Goal: Task Accomplishment & Management: Manage account settings

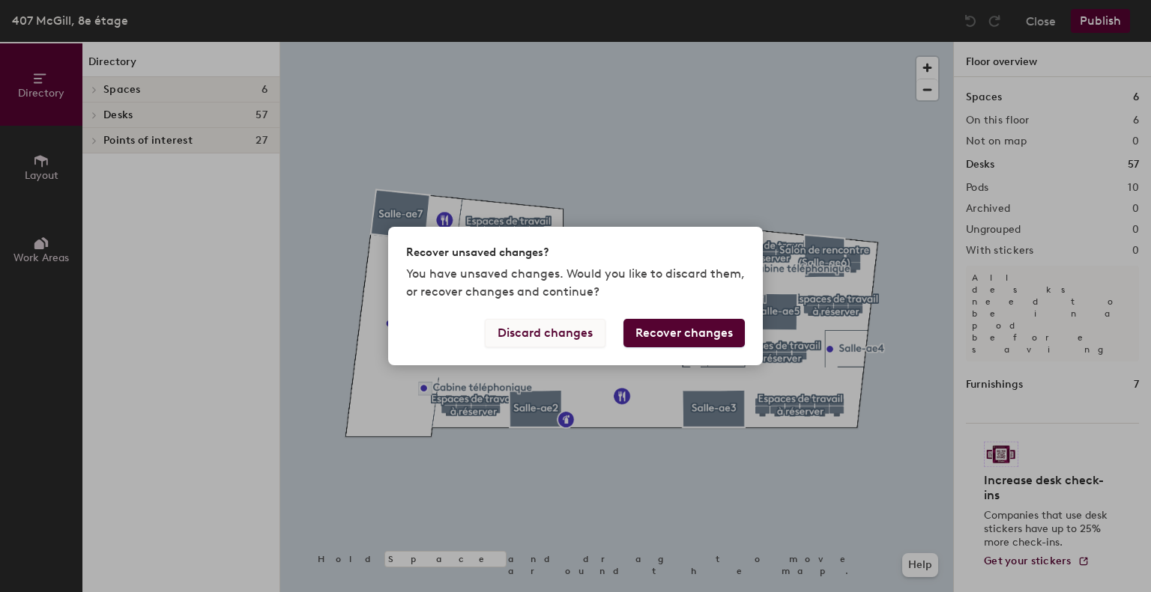
click at [569, 331] on button "Discard changes" at bounding box center [545, 333] width 121 height 28
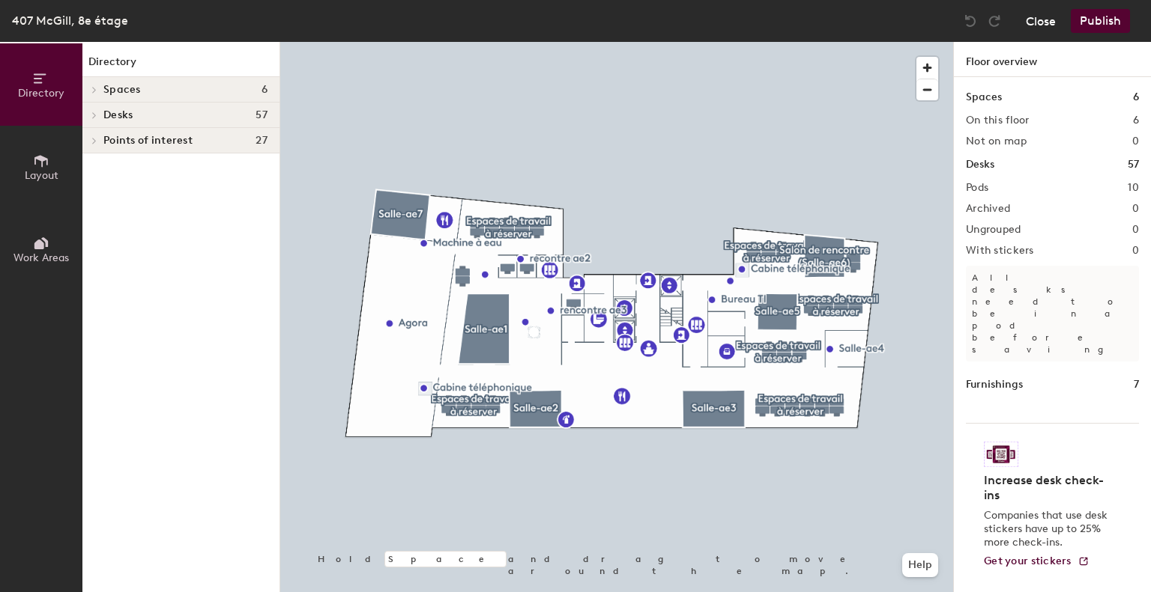
click at [1046, 20] on button "Close" at bounding box center [1040, 21] width 30 height 24
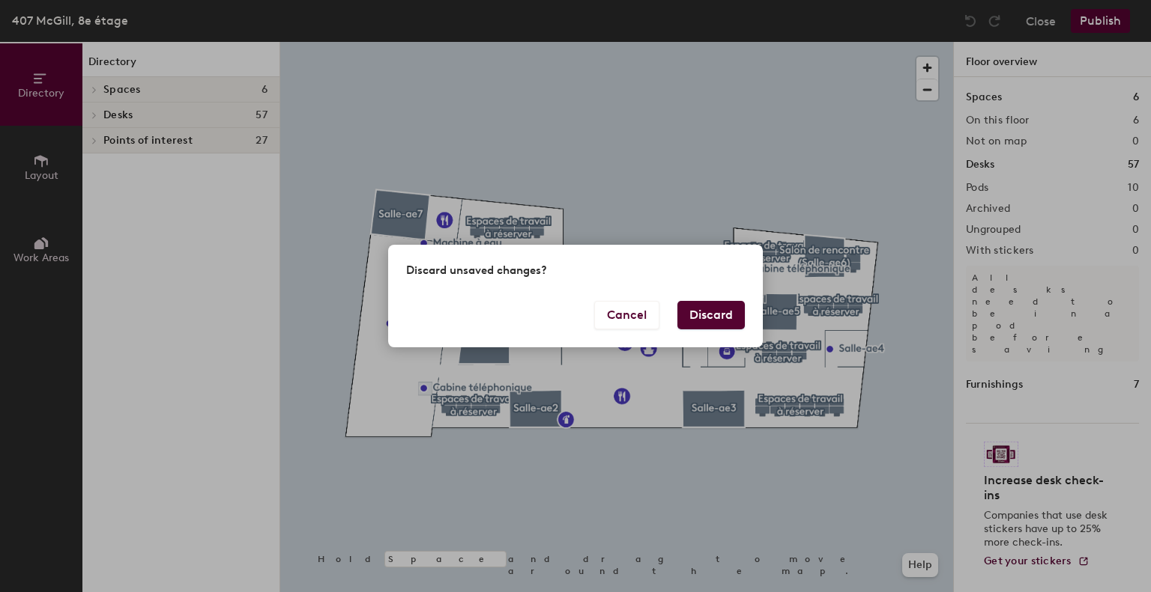
click at [703, 312] on button "Discard" at bounding box center [710, 315] width 67 height 28
